Goal: Browse casually: Explore the website without a specific task or goal

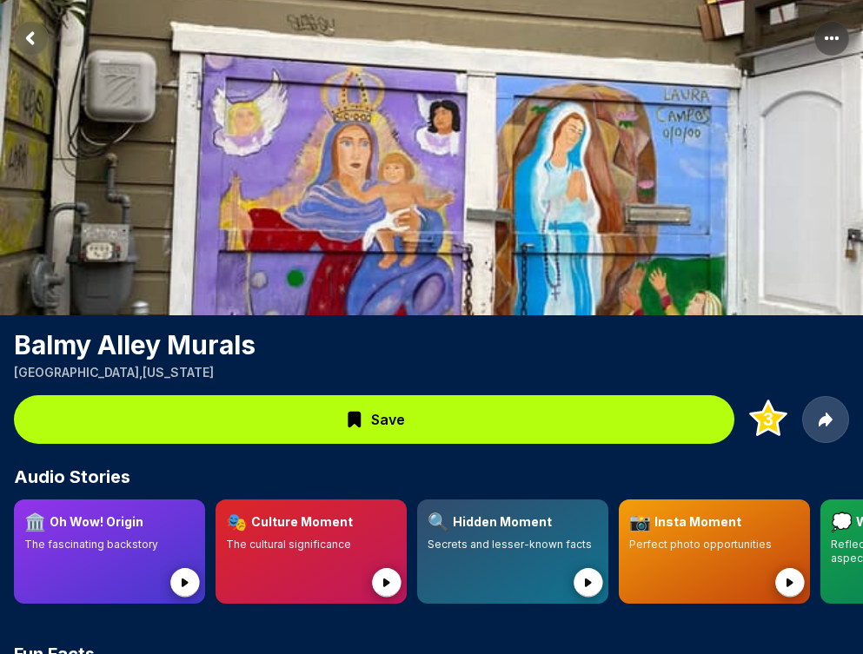
click at [34, 49] on rect "Return to previous page" at bounding box center [31, 38] width 35 height 35
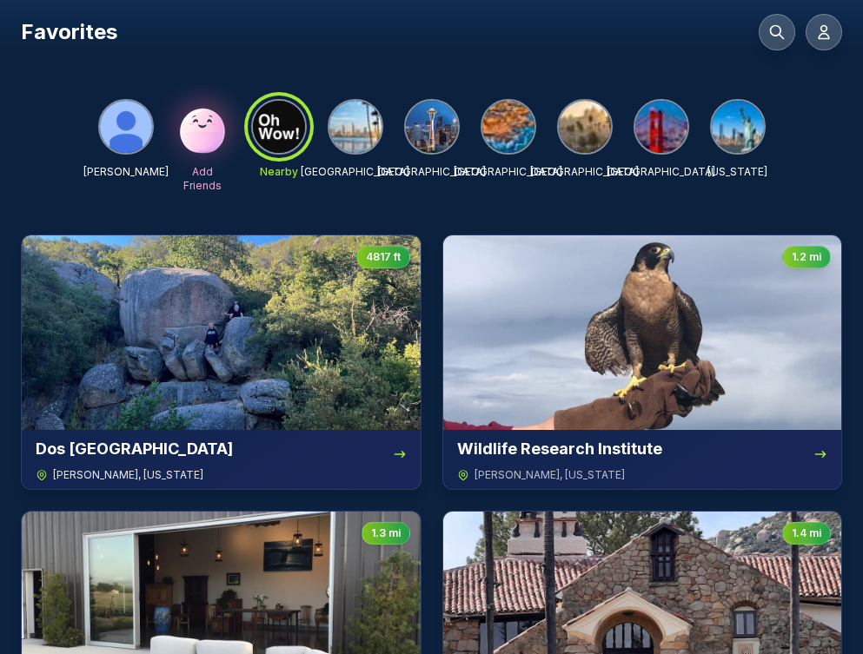
click at [242, 318] on img at bounding box center [221, 333] width 399 height 195
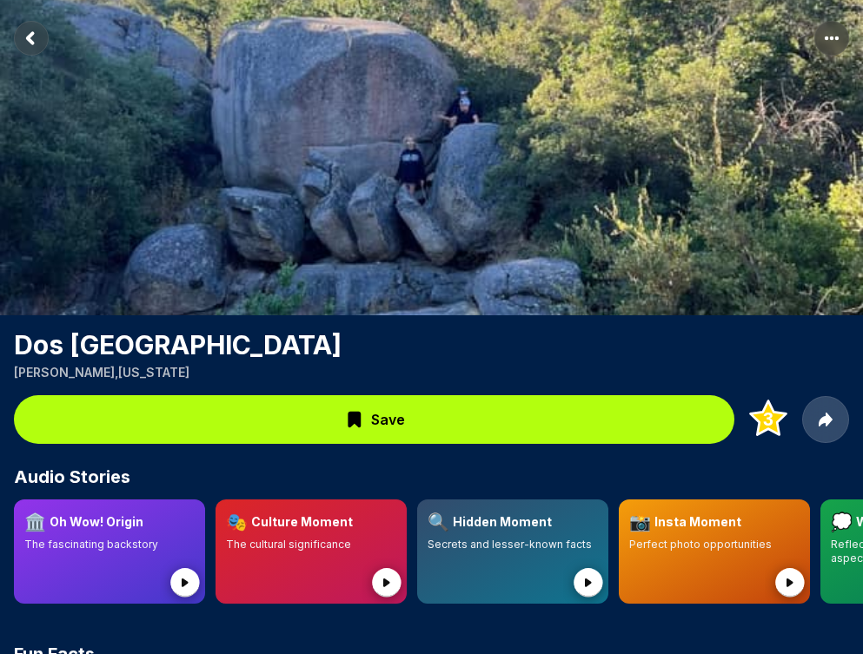
click at [31, 37] on rect "Return to previous page" at bounding box center [31, 38] width 35 height 35
